Goal: Communication & Community: Answer question/provide support

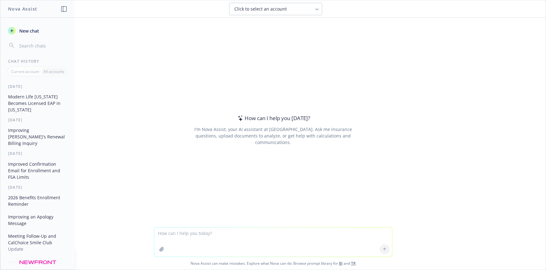
click at [177, 233] on textarea at bounding box center [273, 241] width 238 height 29
type textarea "make this sound better: [PERSON_NAME] confirmed that this invoice has been subm…"
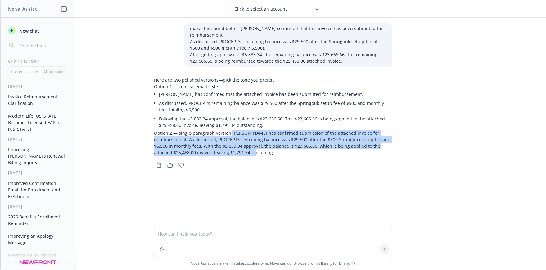
drag, startPoint x: 227, startPoint y: 132, endPoint x: 231, endPoint y: 150, distance: 19.3
click at [231, 151] on p "Option 2 — single-paragraph version [PERSON_NAME] has confirmed submission of t…" at bounding box center [273, 143] width 238 height 26
click at [231, 150] on p "Option 2 — single-paragraph version [PERSON_NAME] has confirmed submission of t…" at bounding box center [273, 143] width 238 height 26
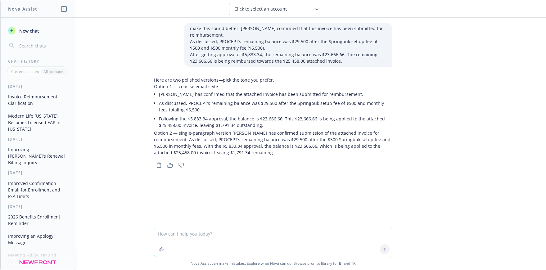
click at [212, 238] on textarea at bounding box center [273, 242] width 238 height 29
click at [204, 240] on textarea at bounding box center [273, 242] width 238 height 29
click at [214, 152] on p "Option 2 — single-paragraph version [PERSON_NAME] has confirmed submission of t…" at bounding box center [273, 143] width 238 height 26
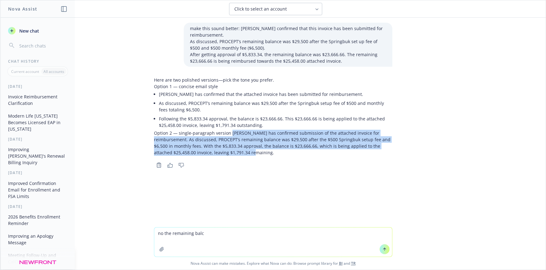
drag, startPoint x: 227, startPoint y: 131, endPoint x: 232, endPoint y: 152, distance: 21.1
click at [232, 152] on p "Option 2 — single-paragraph version [PERSON_NAME] has confirmed submission of t…" at bounding box center [273, 143] width 238 height 26
copy p "[PERSON_NAME] has confirmed submission of the attached invoice for reimbursemen…"
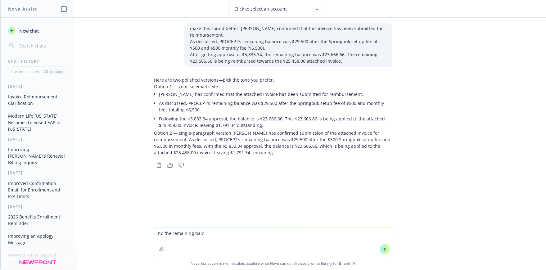
drag, startPoint x: 216, startPoint y: 232, endPoint x: 101, endPoint y: 228, distance: 114.6
click at [101, 228] on div "no the remaining balc Nova Assist can make mistakes. Explore what Nova can do: …" at bounding box center [272, 248] width 545 height 43
paste textarea "As discussed, PROCEPT’s remaining balance was $29,500 after the $500 Springbuk …"
type textarea "make this sound better: As discussed, PROCEPT’s remaining balance was $29,500 a…"
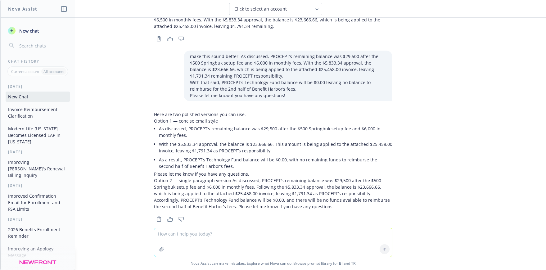
scroll to position [137, 0]
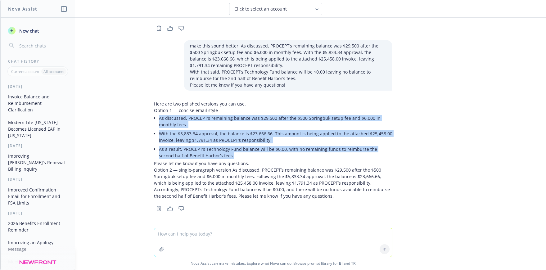
drag, startPoint x: 224, startPoint y: 155, endPoint x: 152, endPoint y: 117, distance: 81.0
click at [154, 117] on div "Here are two polished versions you can use. Option 1 — concise email style As d…" at bounding box center [273, 150] width 238 height 99
copy ul "As discussed, PROCEPT’s remaining balance was $29,500 after the $500 Springbuk …"
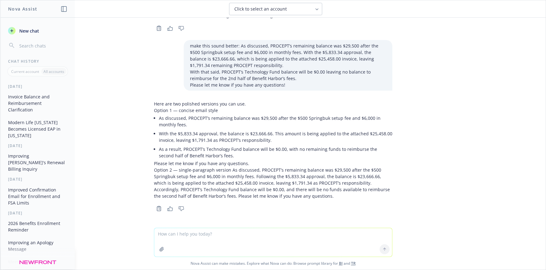
click at [200, 152] on li "As a result, PROCEPT’s Technology Fund balance will be $0.00, with no remaining…" at bounding box center [275, 153] width 233 height 16
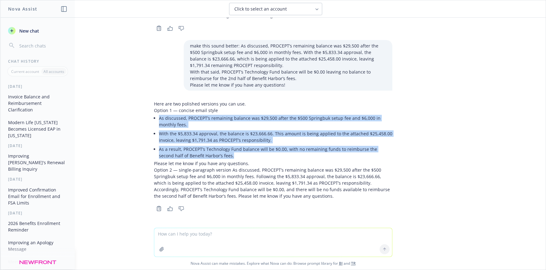
drag, startPoint x: 220, startPoint y: 155, endPoint x: 132, endPoint y: 116, distance: 95.8
click at [132, 116] on div "make this sound better: [PERSON_NAME] confirmed that this invoice has been subm…" at bounding box center [272, 123] width 545 height 210
copy ul "As discussed, PROCEPT’s remaining balance was $29,500 after the $500 Springbuk …"
